Goal: Task Accomplishment & Management: Use online tool/utility

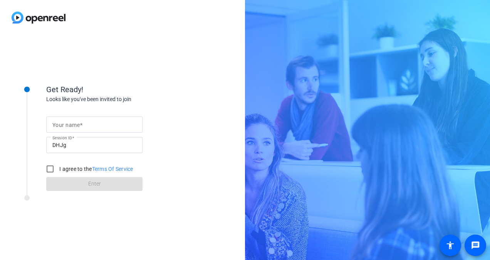
click at [106, 127] on input "Your name" at bounding box center [94, 124] width 84 height 9
type input "[PERSON_NAME]"
click at [52, 168] on input "I agree to the Terms Of Service" at bounding box center [49, 168] width 15 height 15
checkbox input "true"
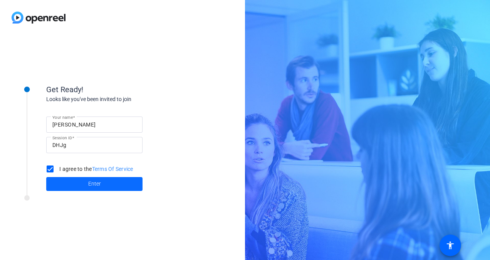
click at [89, 180] on span "Enter" at bounding box center [94, 184] width 13 height 8
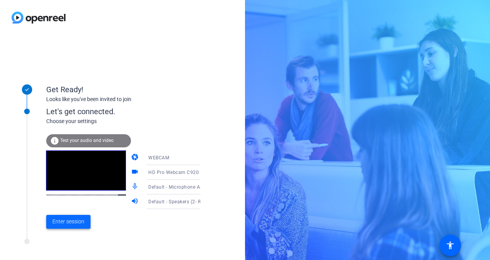
click at [74, 220] on span "Enter session" at bounding box center [68, 221] width 32 height 8
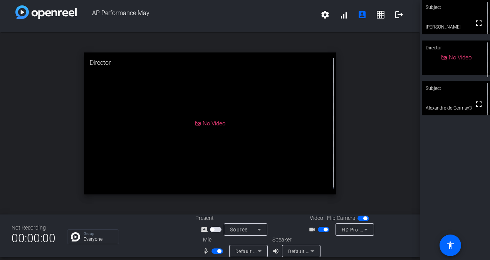
scroll to position [9, 0]
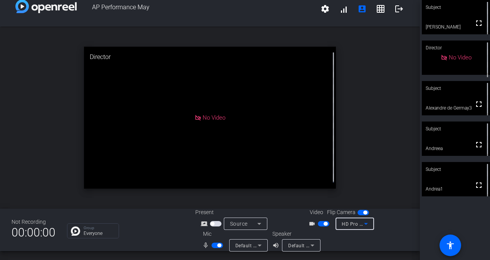
click at [361, 226] on icon at bounding box center [365, 223] width 9 height 9
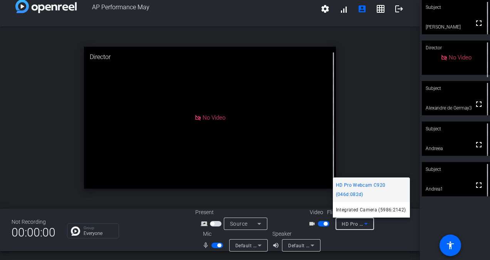
click at [361, 226] on div at bounding box center [245, 130] width 490 height 260
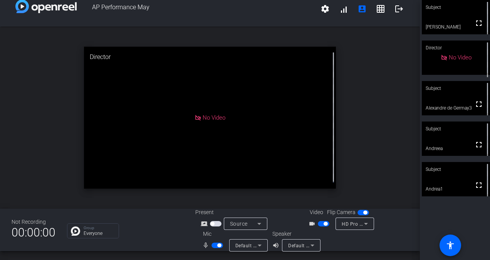
click at [258, 244] on icon at bounding box center [259, 244] width 9 height 9
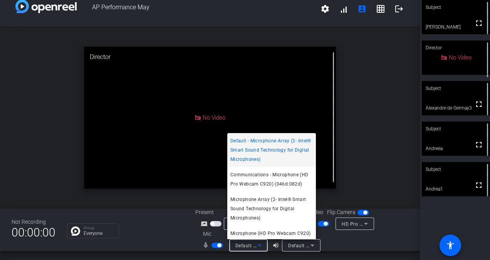
click at [258, 244] on div at bounding box center [245, 130] width 490 height 260
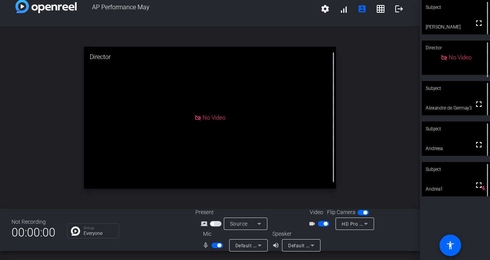
click at [260, 221] on icon at bounding box center [259, 223] width 9 height 9
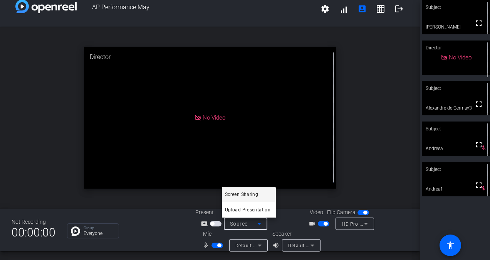
click at [260, 221] on div at bounding box center [245, 130] width 490 height 260
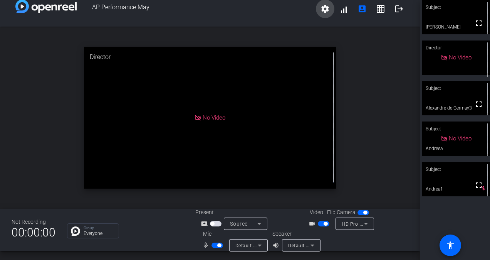
click at [321, 11] on mat-icon "settings" at bounding box center [325, 8] width 9 height 9
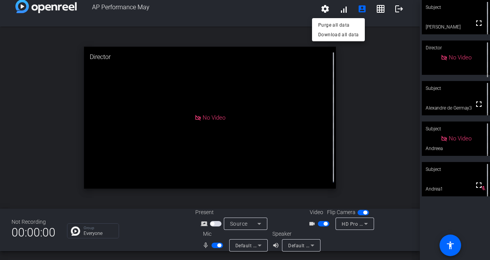
click at [341, 8] on div at bounding box center [245, 130] width 490 height 260
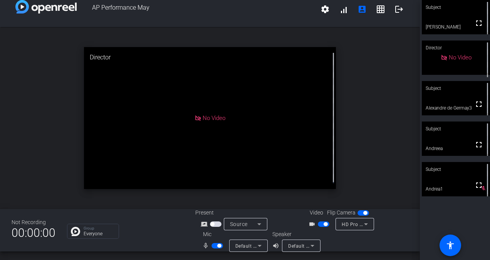
click at [398, 52] on div "open_in_new Director No Video" at bounding box center [210, 118] width 420 height 182
drag, startPoint x: 318, startPoint y: 222, endPoint x: 274, endPoint y: 228, distance: 45.1
click at [318, 222] on span "button" at bounding box center [324, 223] width 12 height 5
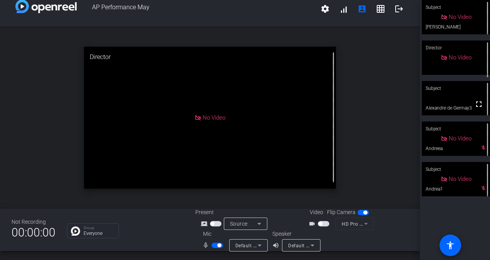
click at [213, 244] on span "button" at bounding box center [218, 244] width 12 height 5
click at [383, 97] on div "open_in_new Director No Video mic_none" at bounding box center [210, 118] width 420 height 182
click at [321, 222] on span "button" at bounding box center [324, 223] width 12 height 5
click at [217, 244] on span "button" at bounding box center [218, 244] width 12 height 5
click at [215, 244] on button "button" at bounding box center [218, 244] width 12 height 5
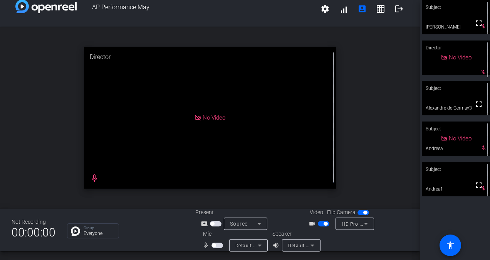
click at [320, 224] on span "button" at bounding box center [324, 223] width 12 height 5
click at [218, 244] on span "button" at bounding box center [218, 244] width 12 height 5
click at [215, 245] on button "button" at bounding box center [218, 244] width 12 height 5
click at [320, 223] on span "button" at bounding box center [324, 223] width 12 height 5
click at [320, 222] on span "button" at bounding box center [324, 223] width 12 height 5
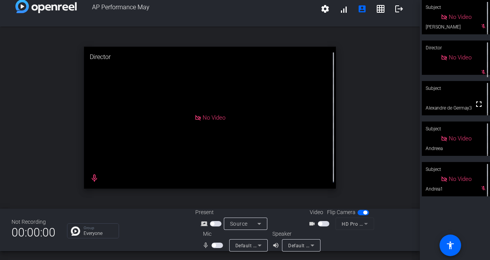
click at [217, 245] on span "button" at bounding box center [218, 244] width 12 height 5
click at [323, 223] on span "button" at bounding box center [324, 223] width 12 height 5
click at [214, 244] on span "button" at bounding box center [218, 244] width 12 height 5
click at [218, 245] on span "button" at bounding box center [218, 244] width 12 height 5
click at [218, 245] on span "button" at bounding box center [219, 245] width 4 height 4
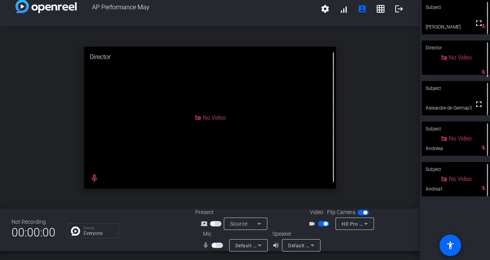
click at [318, 222] on span "button" at bounding box center [324, 223] width 12 height 5
click at [217, 244] on span "button" at bounding box center [218, 244] width 12 height 5
click at [323, 223] on span "button" at bounding box center [324, 223] width 12 height 5
